Goal: Information Seeking & Learning: Learn about a topic

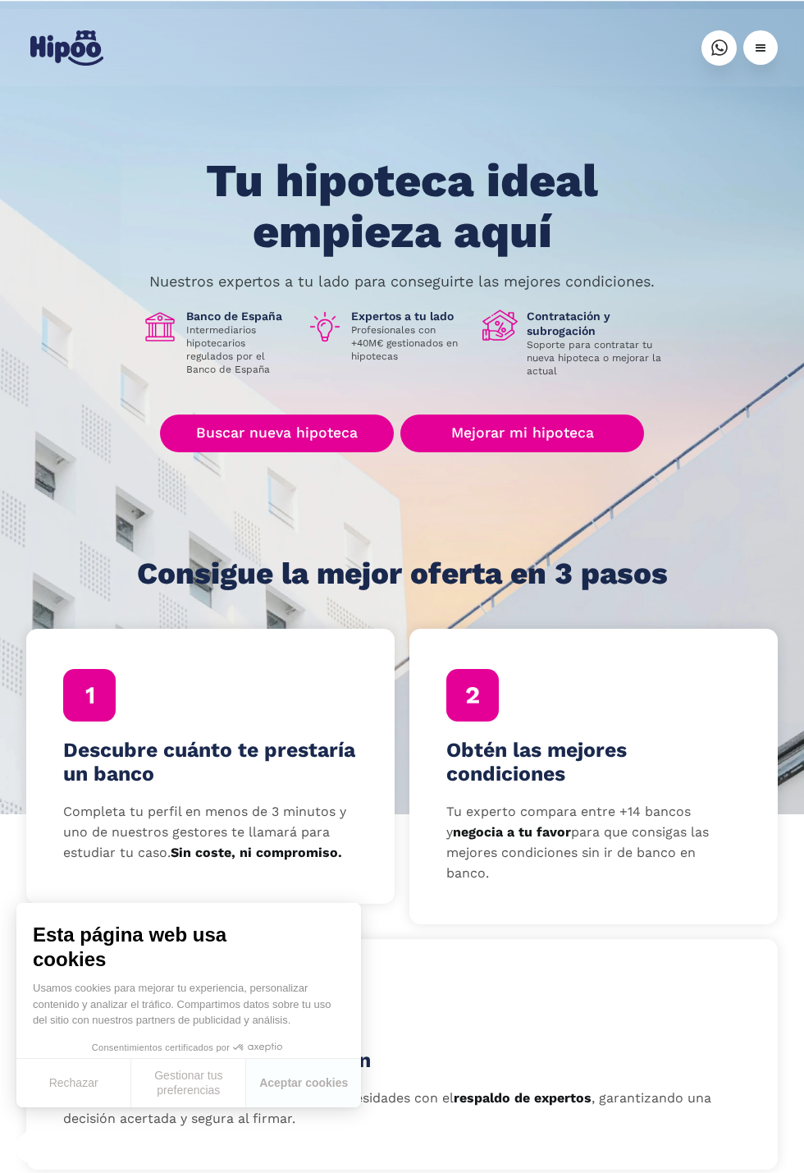
click at [798, 222] on section "Tu hipoteca ideal empieza aquí Nuestros expertos a tu lado para conseguirte las…" at bounding box center [402, 405] width 804 height 815
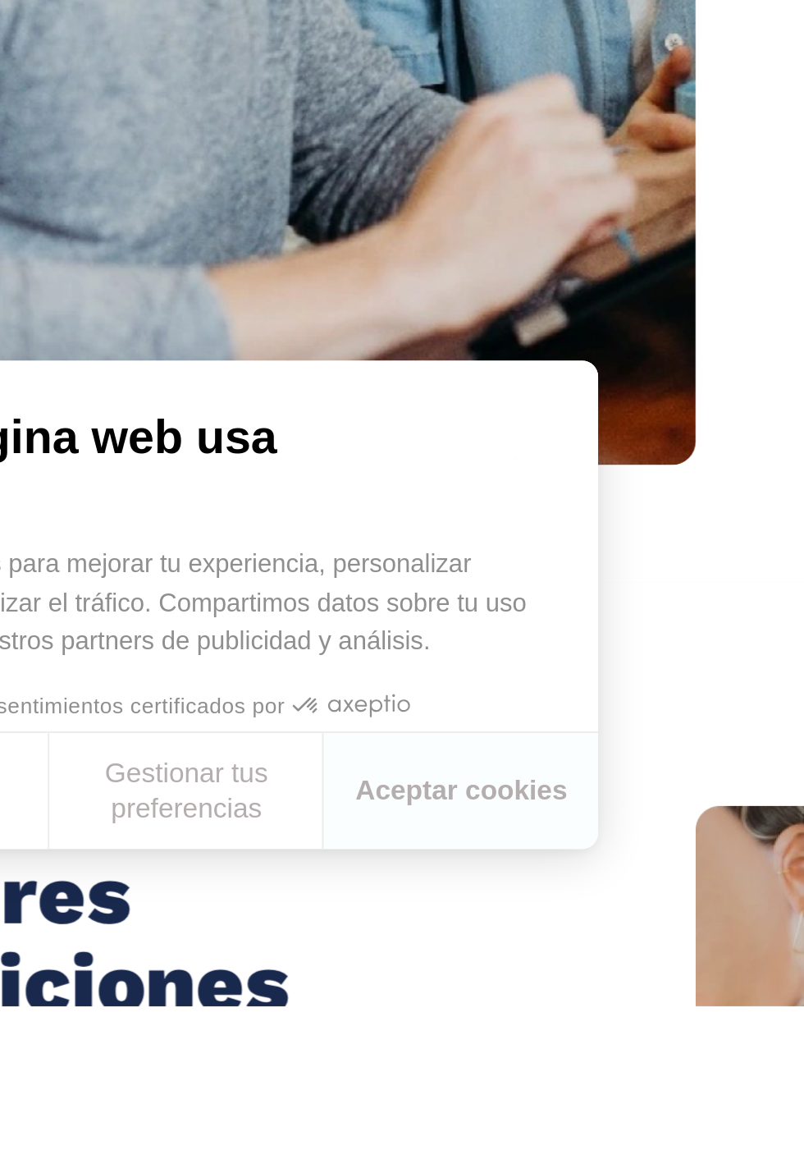
scroll to position [877, 0]
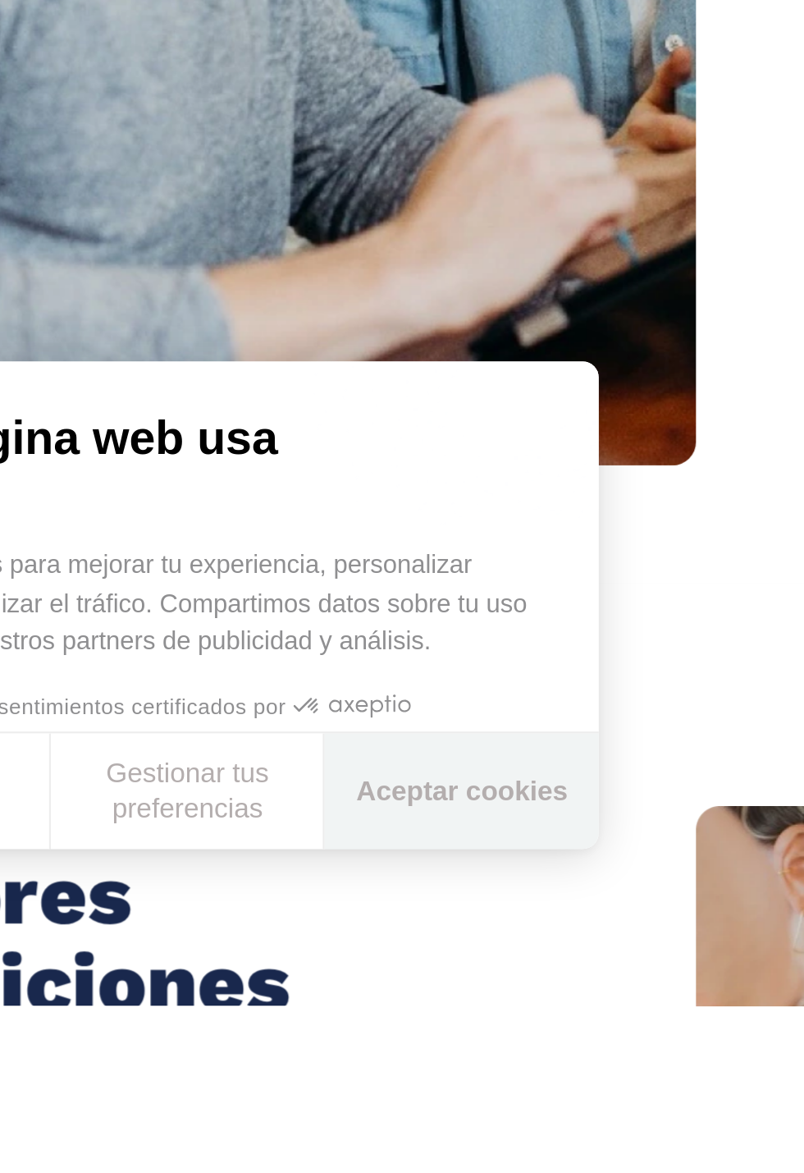
click at [304, 1107] on button "Aceptar cookies" at bounding box center [303, 1083] width 115 height 48
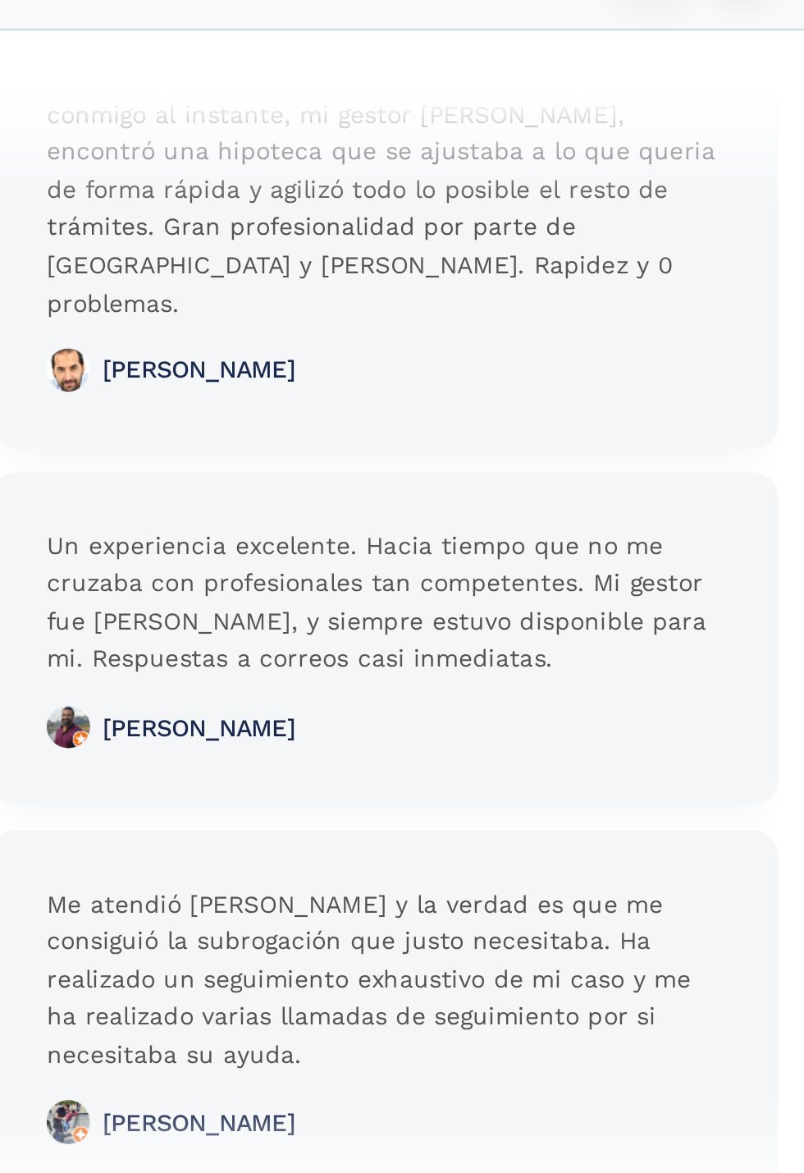
scroll to position [4083, 0]
